Goal: Task Accomplishment & Management: Manage account settings

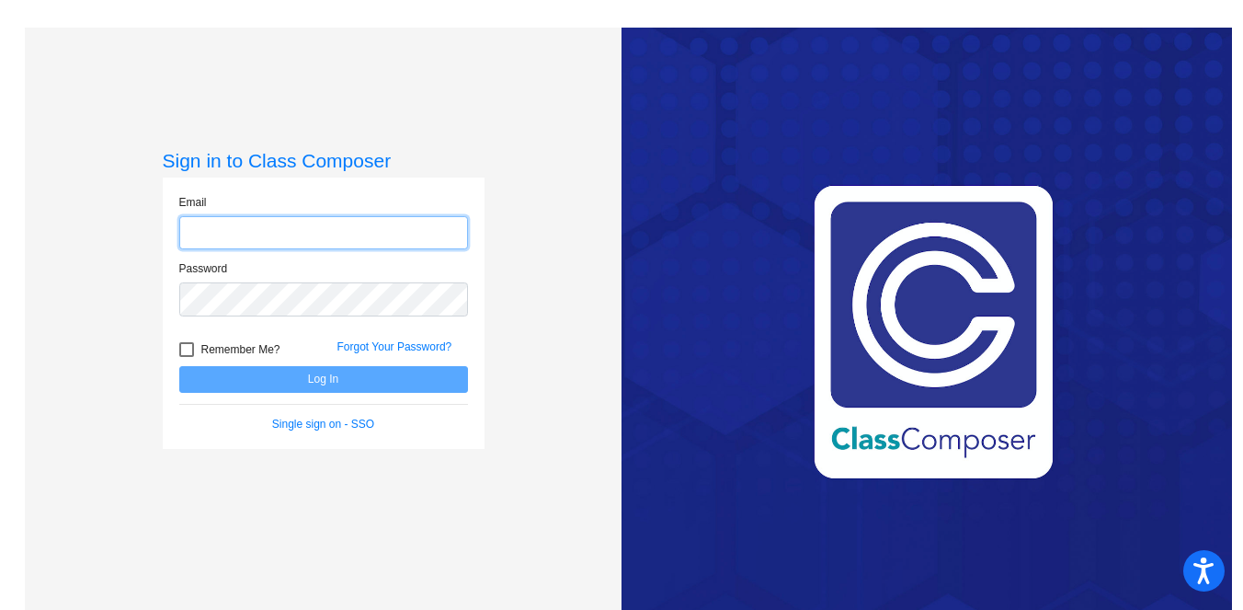
click at [325, 228] on input "email" at bounding box center [323, 233] width 289 height 34
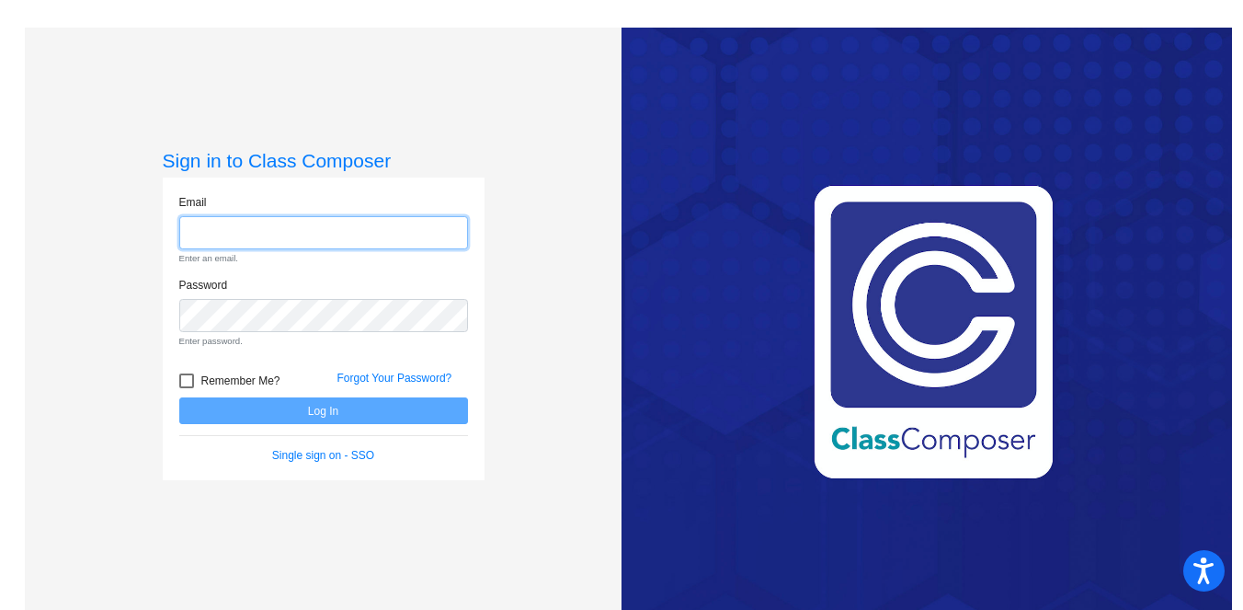
type input "[EMAIL_ADDRESS][DOMAIN_NAME]"
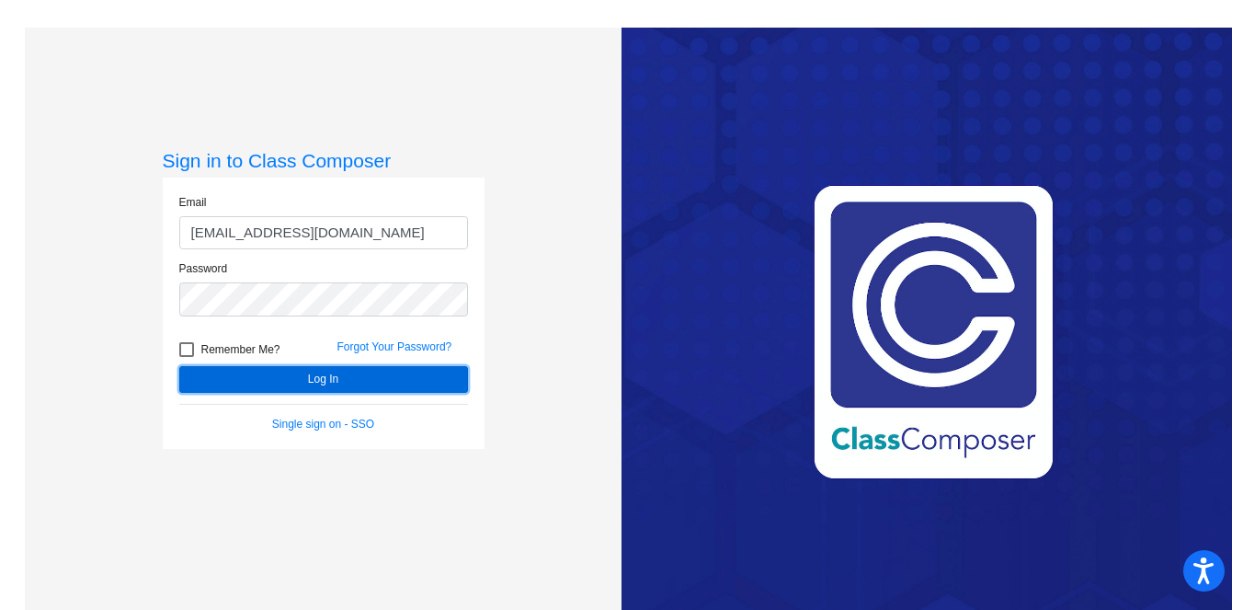
click at [324, 383] on button "Log In" at bounding box center [323, 379] width 289 height 27
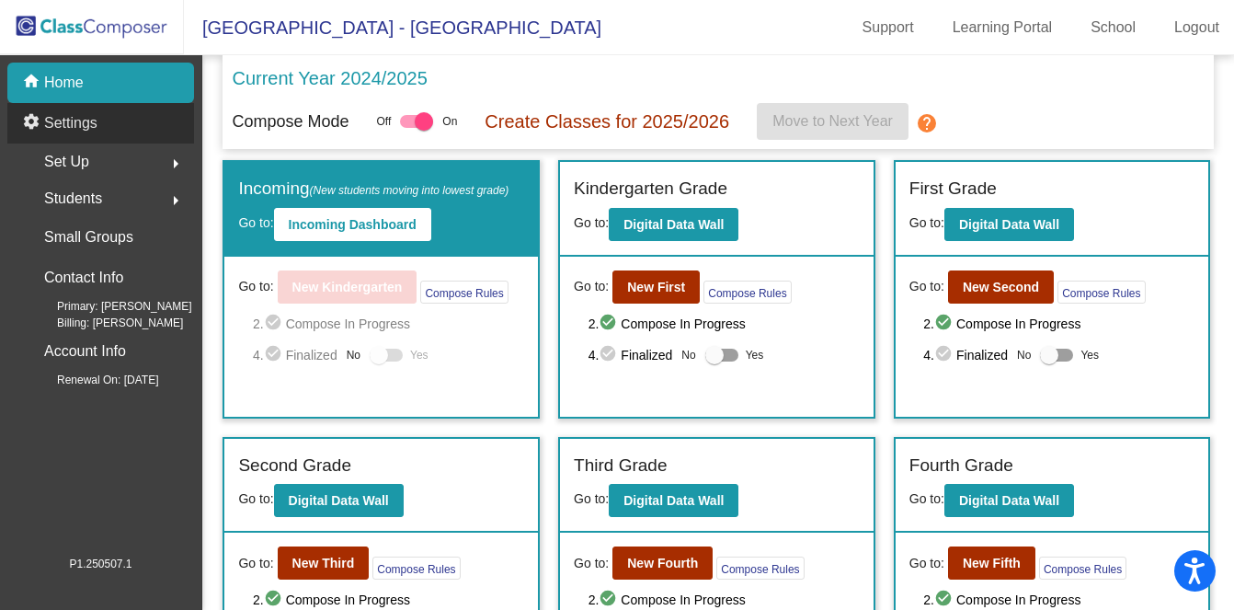
click at [88, 120] on p "Settings" at bounding box center [70, 123] width 53 height 22
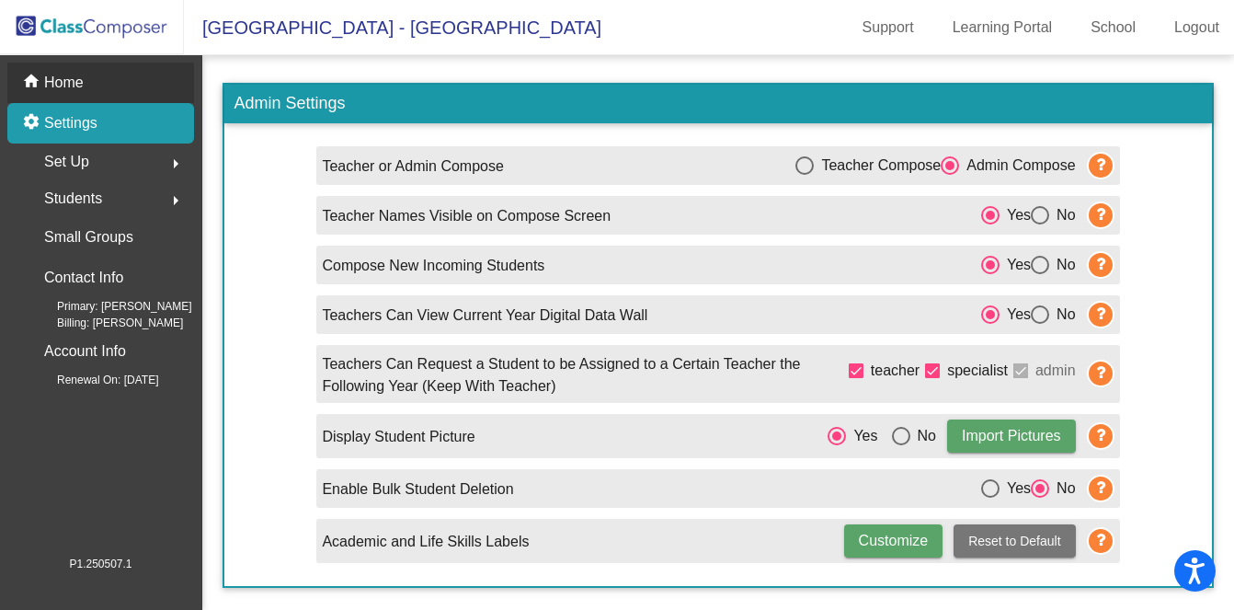
click at [71, 87] on p "Home" at bounding box center [64, 83] width 40 height 22
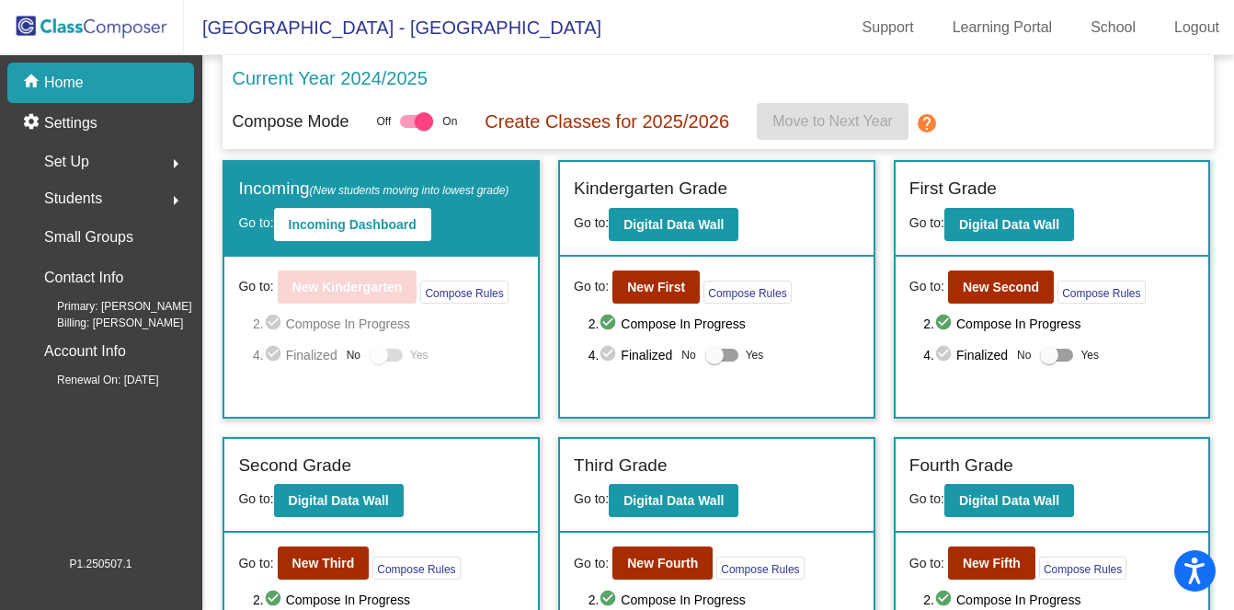
click at [72, 159] on span "Set Up" at bounding box center [66, 162] width 45 height 26
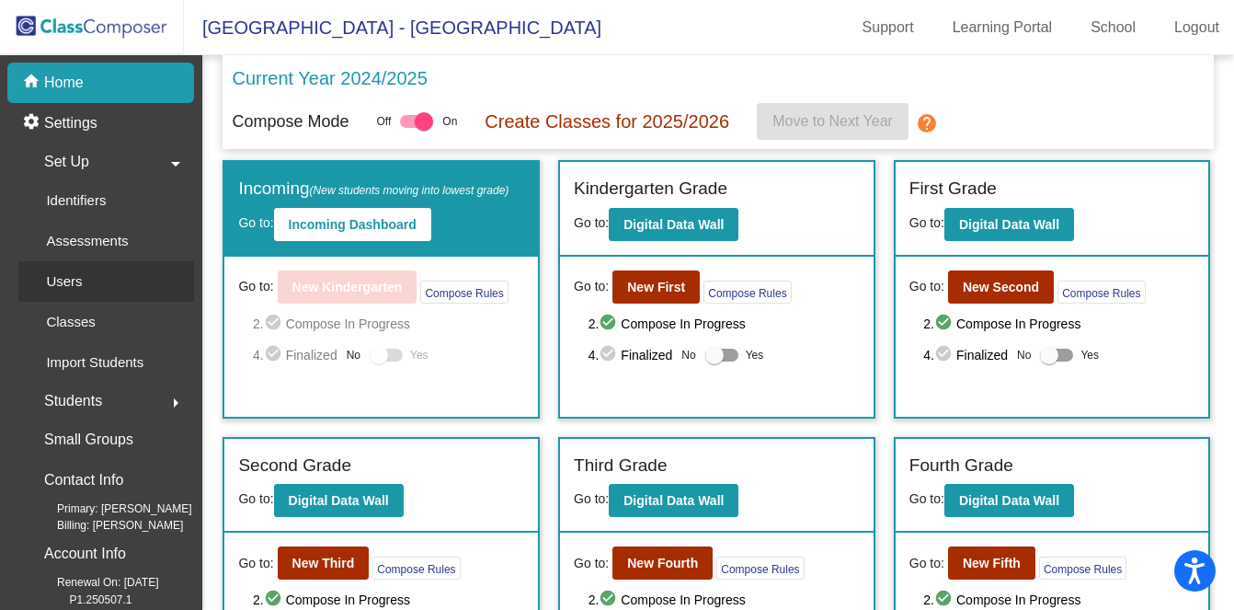
click at [79, 280] on p "Users" at bounding box center [64, 281] width 36 height 22
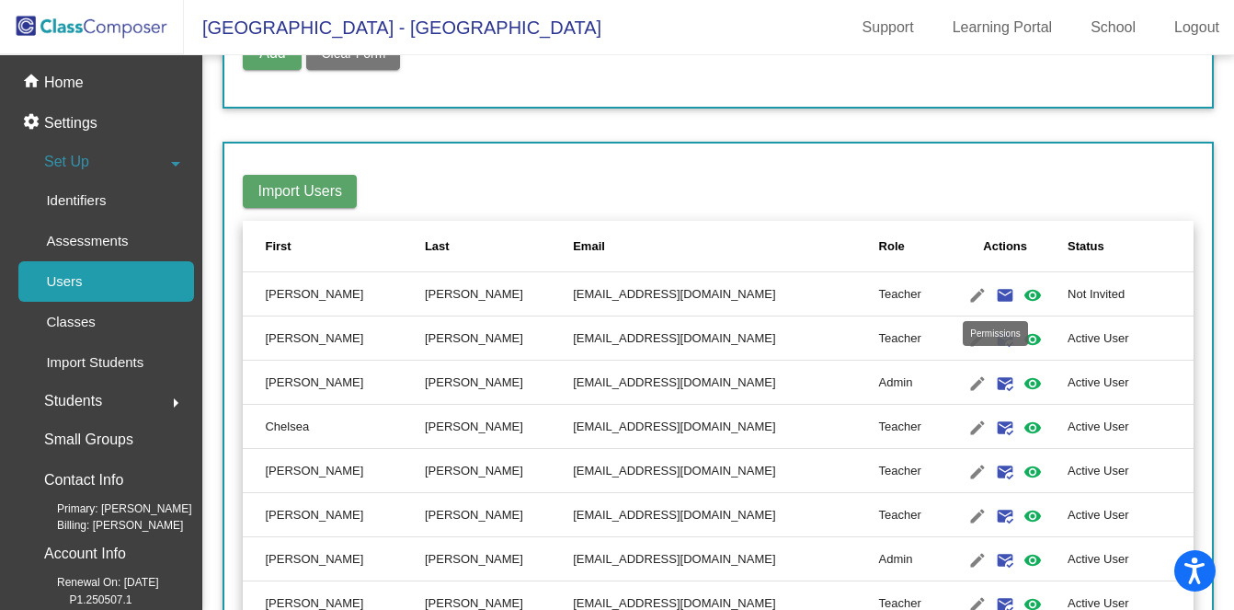
click at [1022, 295] on mat-icon "visibility" at bounding box center [1033, 295] width 22 height 22
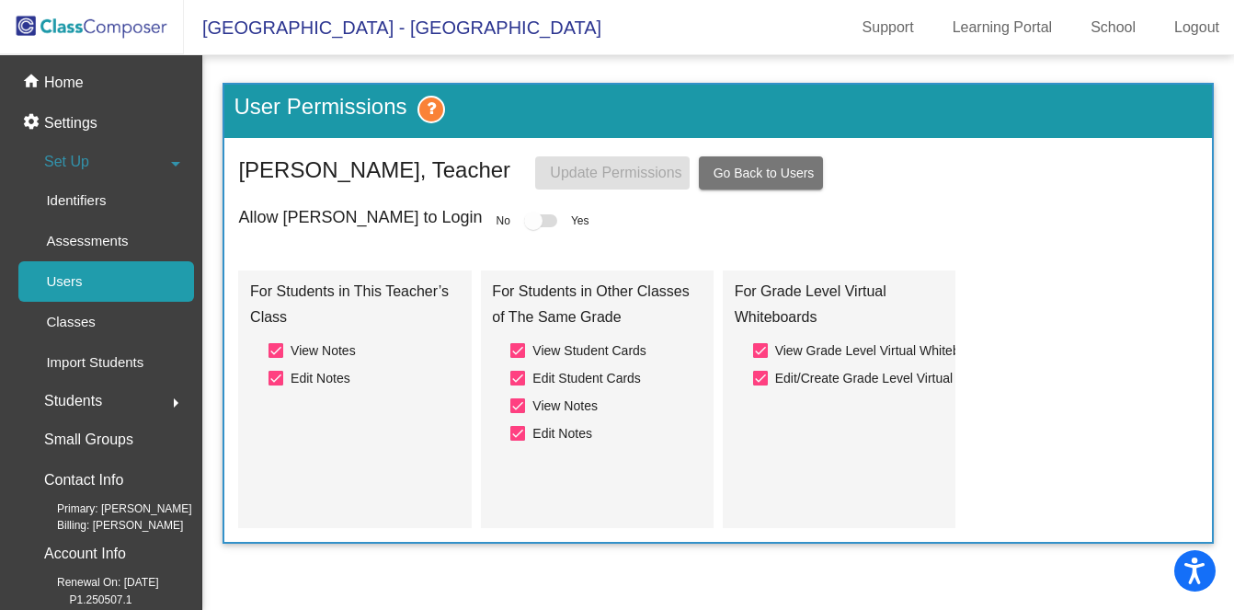
click at [524, 222] on div at bounding box center [533, 220] width 18 height 18
click at [524, 224] on div at bounding box center [540, 220] width 33 height 13
click at [524, 223] on div at bounding box center [533, 220] width 18 height 18
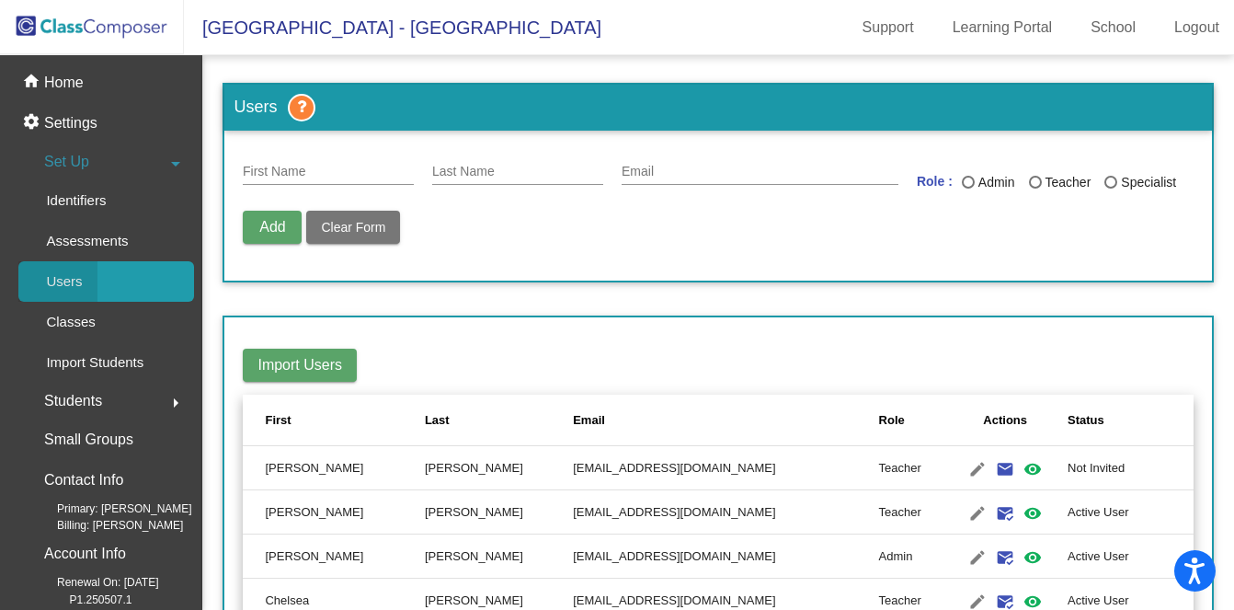
click at [94, 283] on div "Users" at bounding box center [57, 281] width 79 height 40
click at [85, 201] on p "Identifiers" at bounding box center [76, 200] width 60 height 22
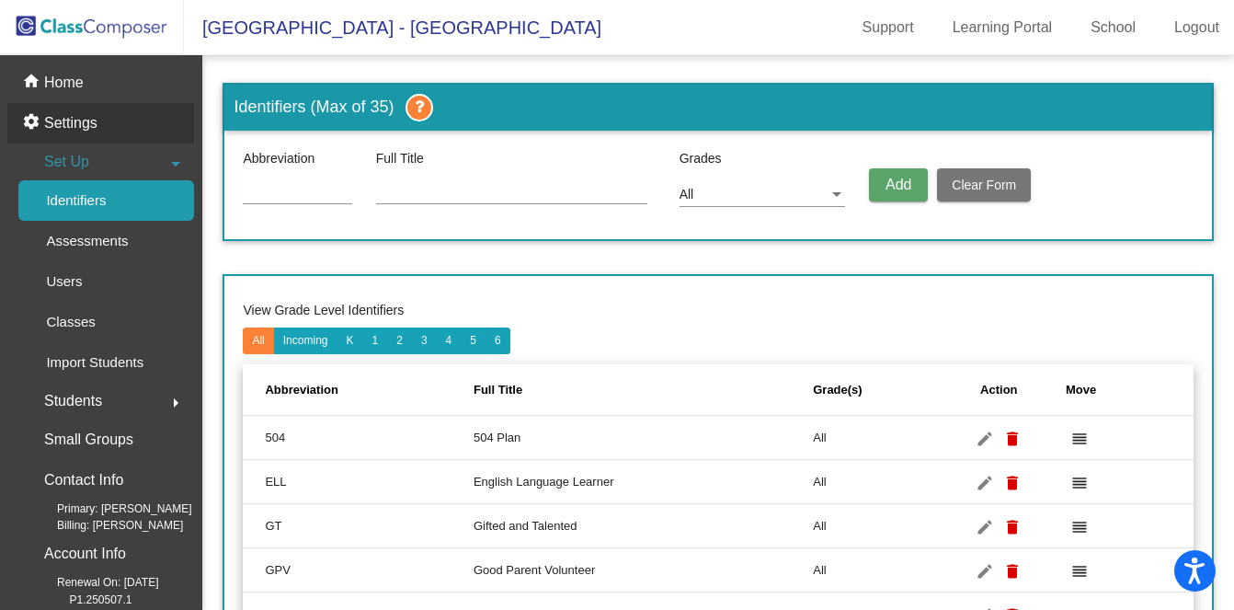
click at [85, 131] on p "Settings" at bounding box center [70, 123] width 53 height 22
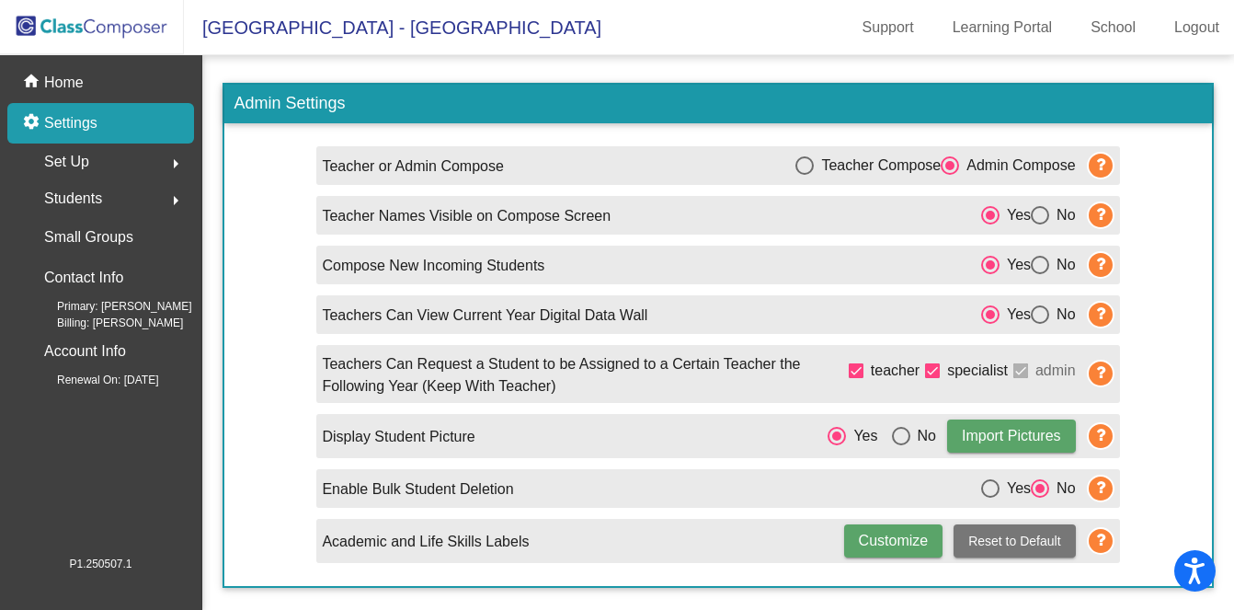
click at [1102, 317] on icon at bounding box center [1101, 315] width 28 height 28
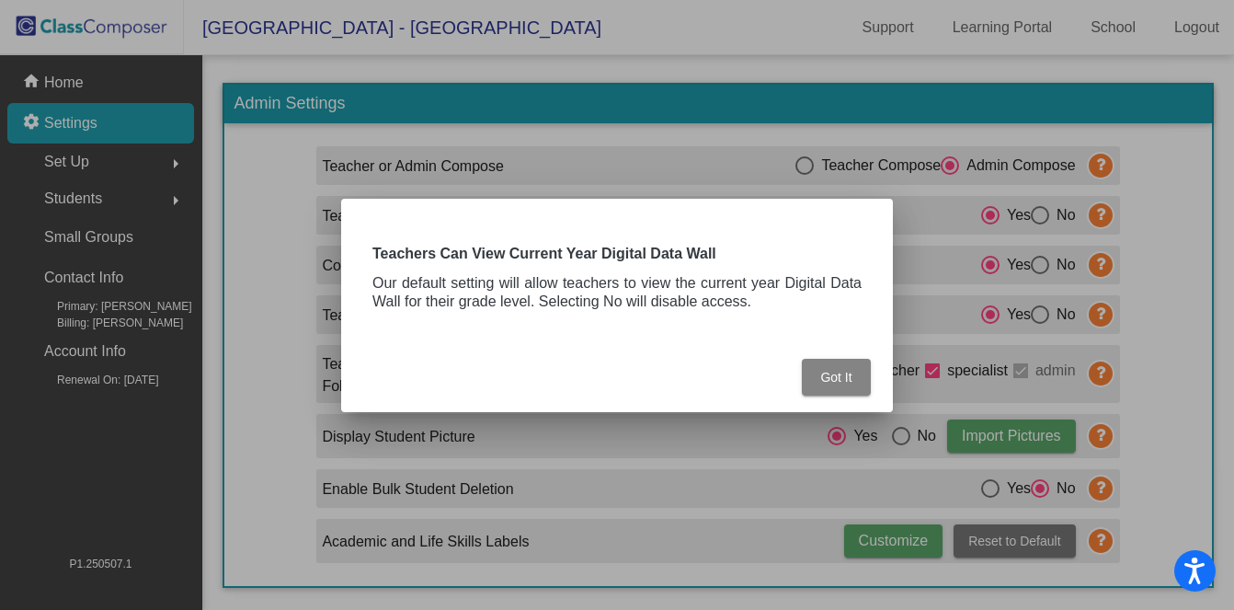
click at [839, 378] on span "Got It" at bounding box center [835, 377] width 31 height 15
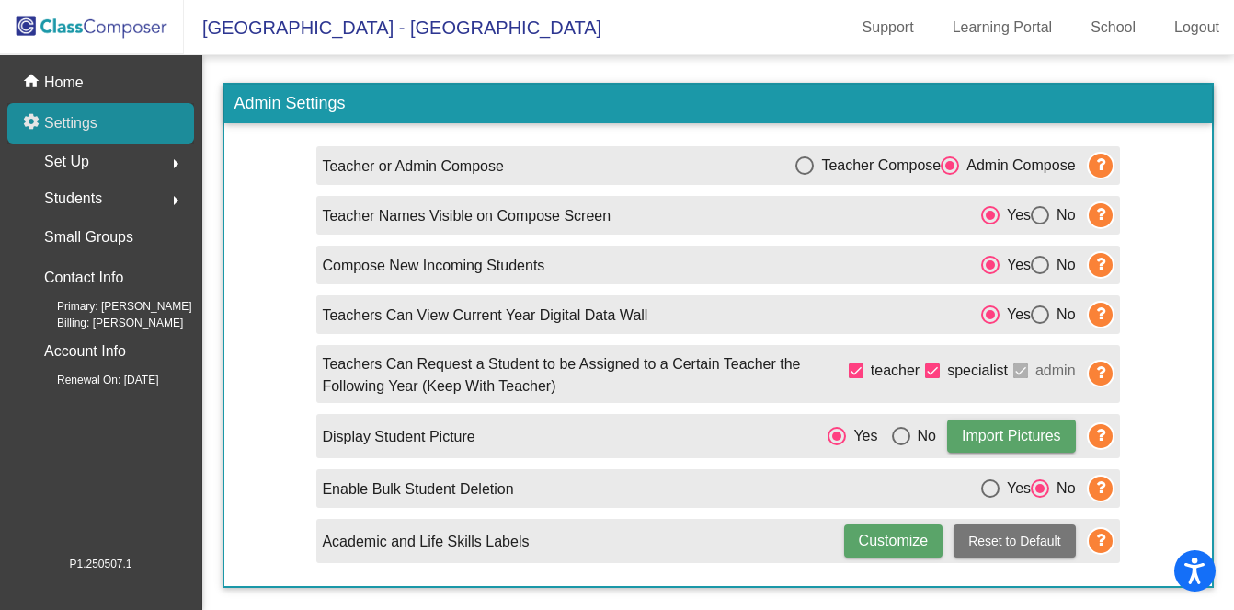
click at [66, 123] on p "Settings" at bounding box center [70, 123] width 53 height 22
click at [74, 122] on p "Settings" at bounding box center [70, 123] width 53 height 22
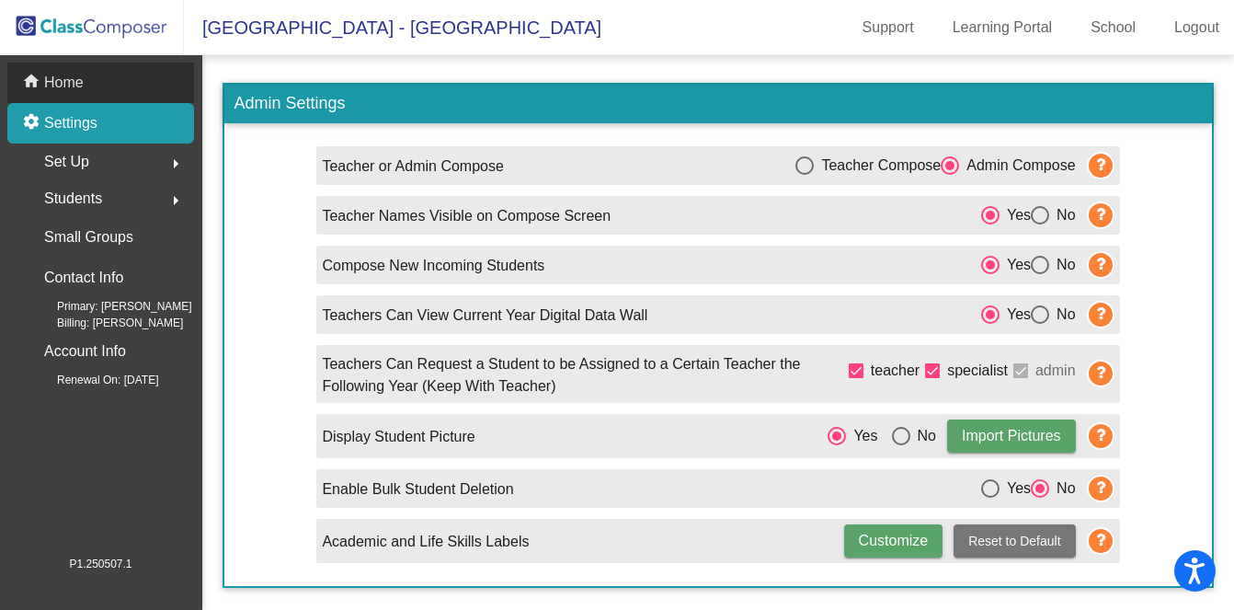
click at [55, 74] on p "Home" at bounding box center [64, 83] width 40 height 22
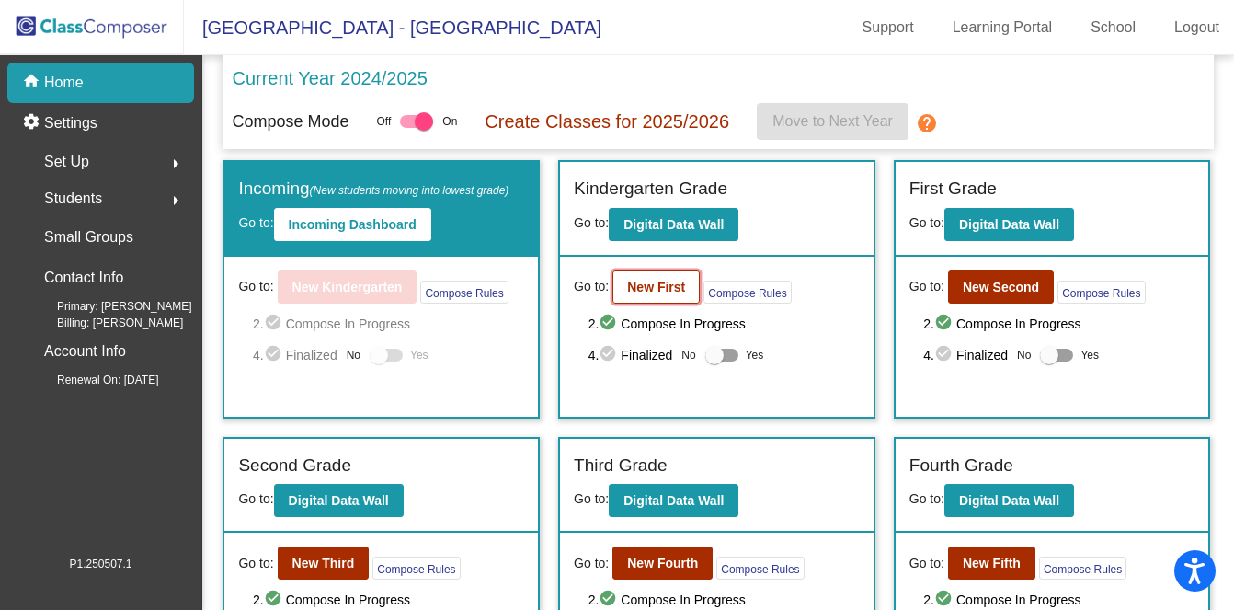
click at [640, 291] on b "New First" at bounding box center [656, 287] width 58 height 15
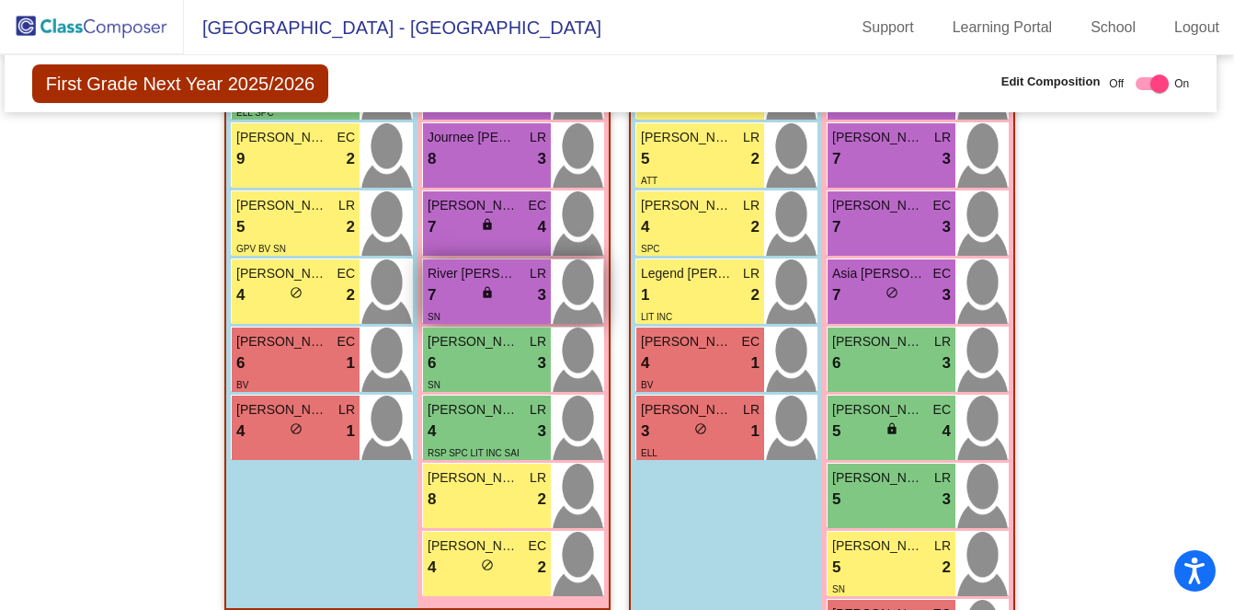
scroll to position [746, 6]
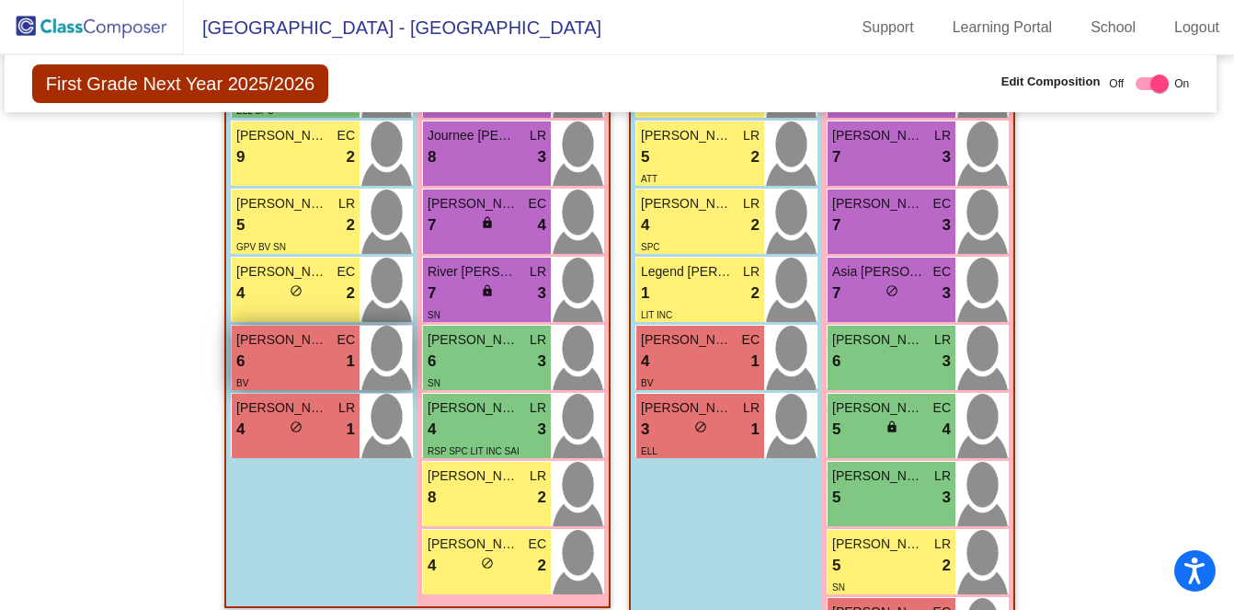
click at [297, 366] on div "6 lock do_not_disturb_alt 1" at bounding box center [295, 361] width 119 height 24
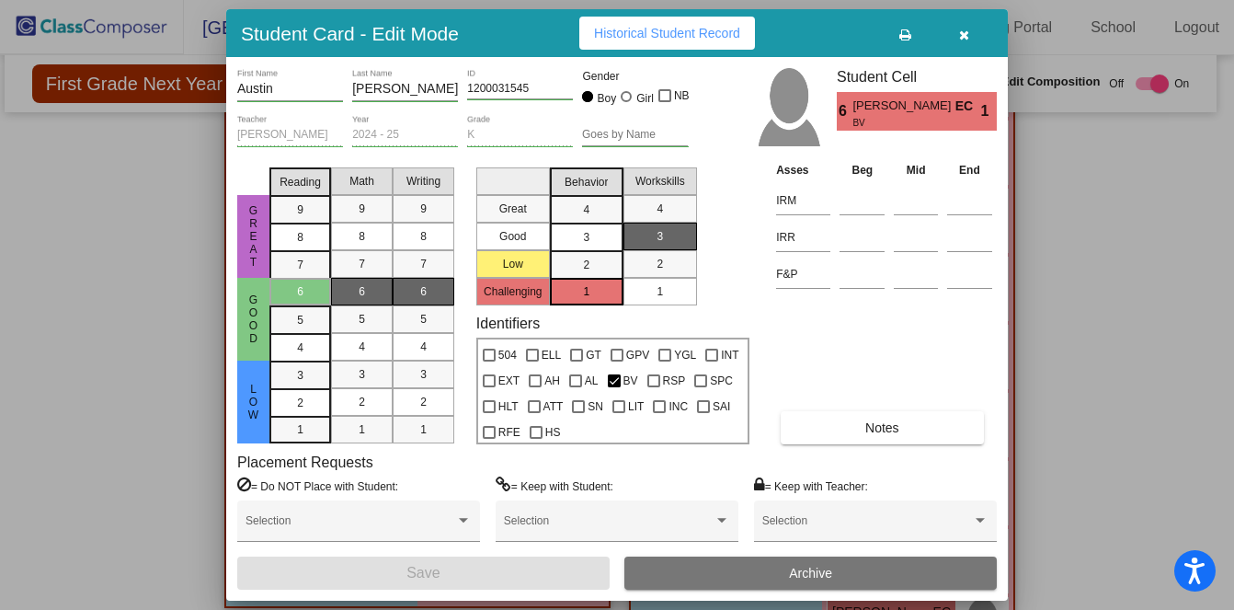
click at [969, 34] on button "button" at bounding box center [963, 33] width 59 height 33
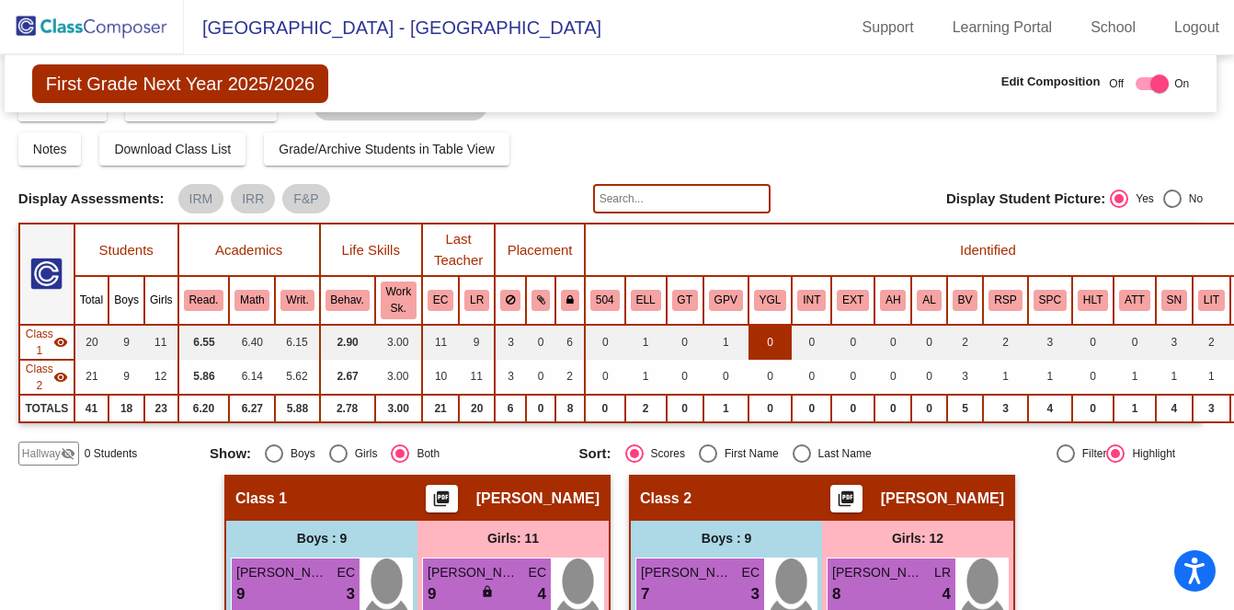
scroll to position [0, 6]
